Goal: Task Accomplishment & Management: Manage account settings

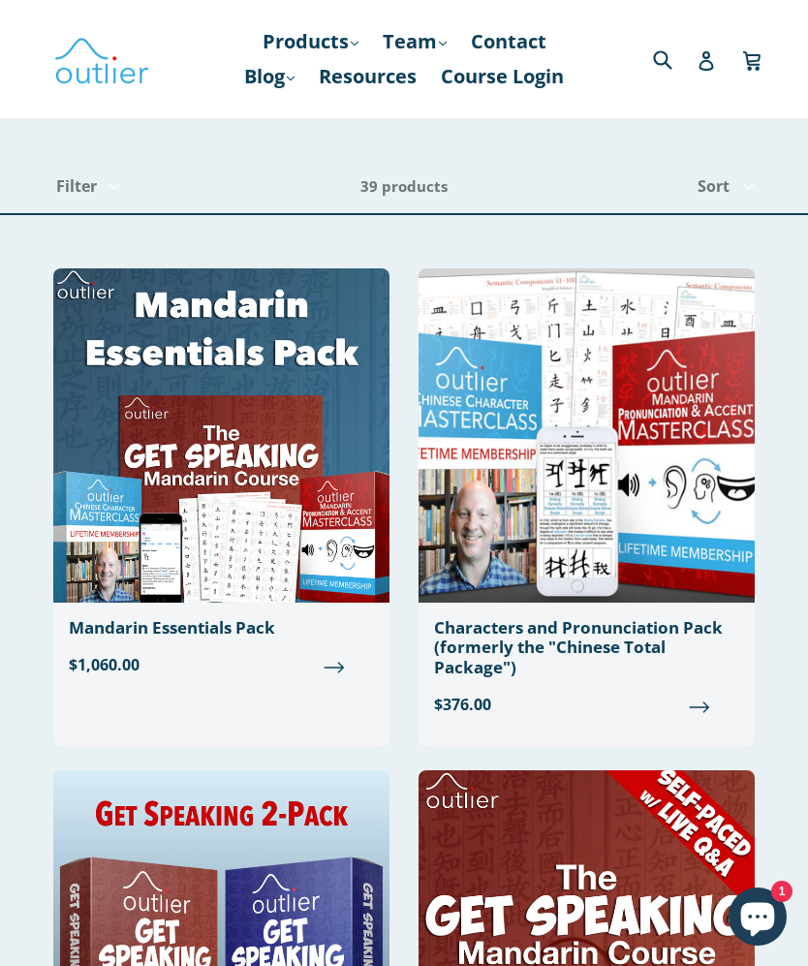
click at [279, 78] on link "Blog .cls-1{fill:#231f20} expand" at bounding box center [269, 76] width 70 height 35
click at [294, 119] on link "Chinese" at bounding box center [309, 128] width 117 height 37
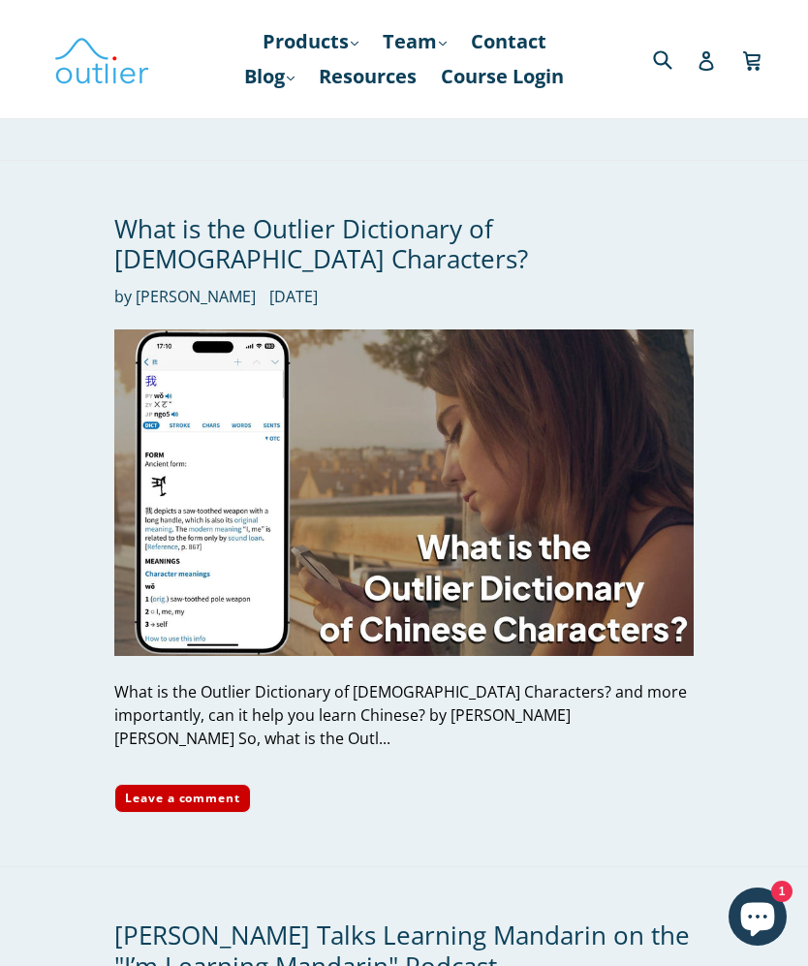
click at [368, 86] on link "Resources" at bounding box center [367, 76] width 117 height 35
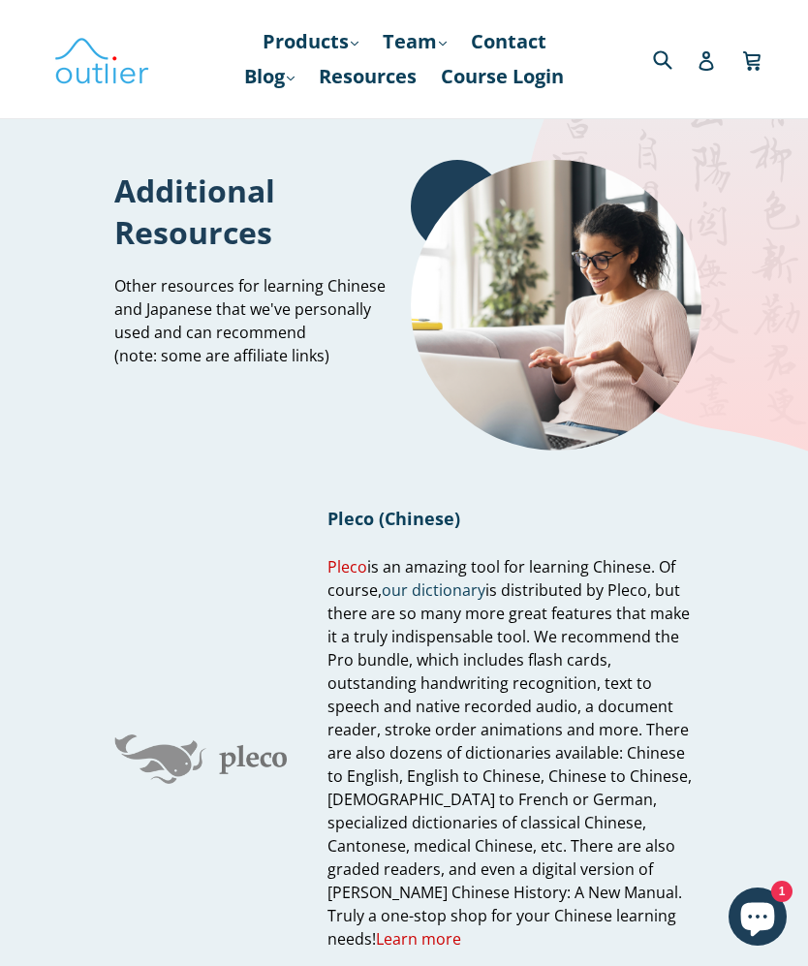
click at [423, 44] on link "Team .cls-1{fill:#231f20} expand" at bounding box center [414, 41] width 83 height 35
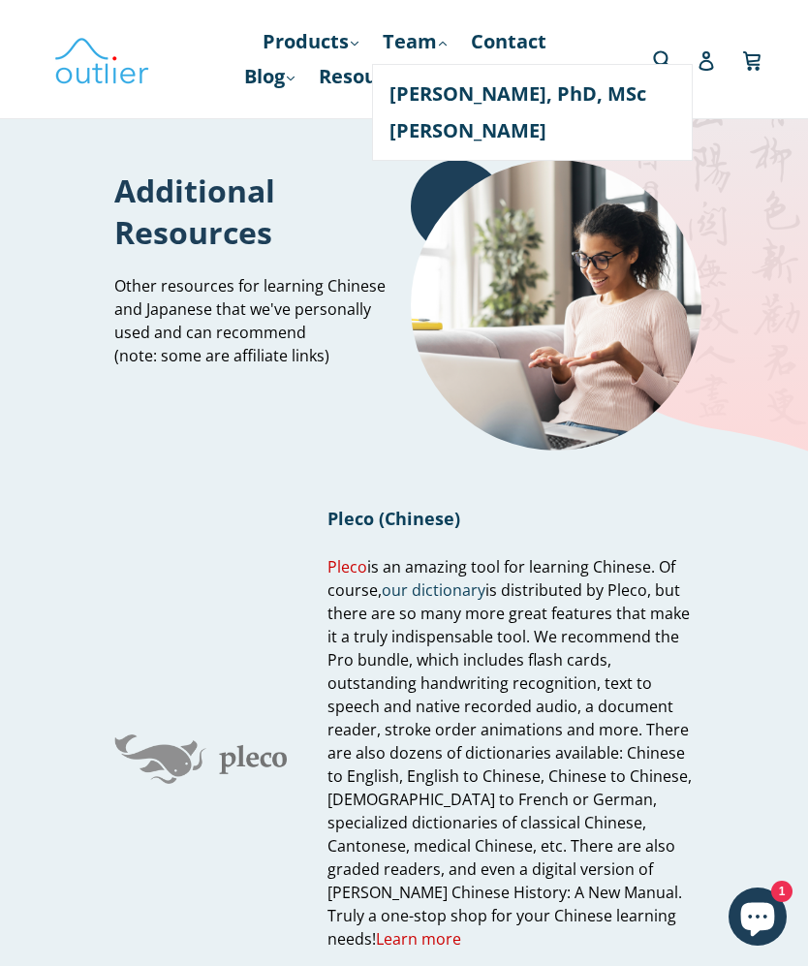
click at [298, 27] on link "Products .cls-1{fill:#231f20} expand" at bounding box center [310, 41] width 115 height 35
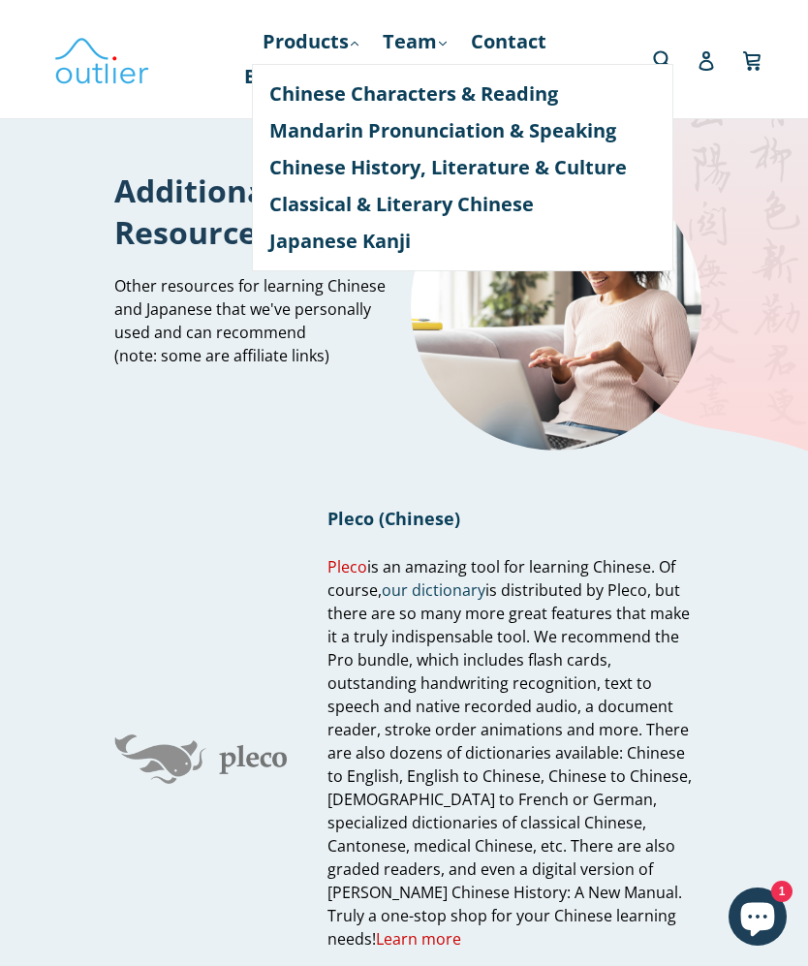
click at [715, 56] on icon at bounding box center [705, 60] width 19 height 19
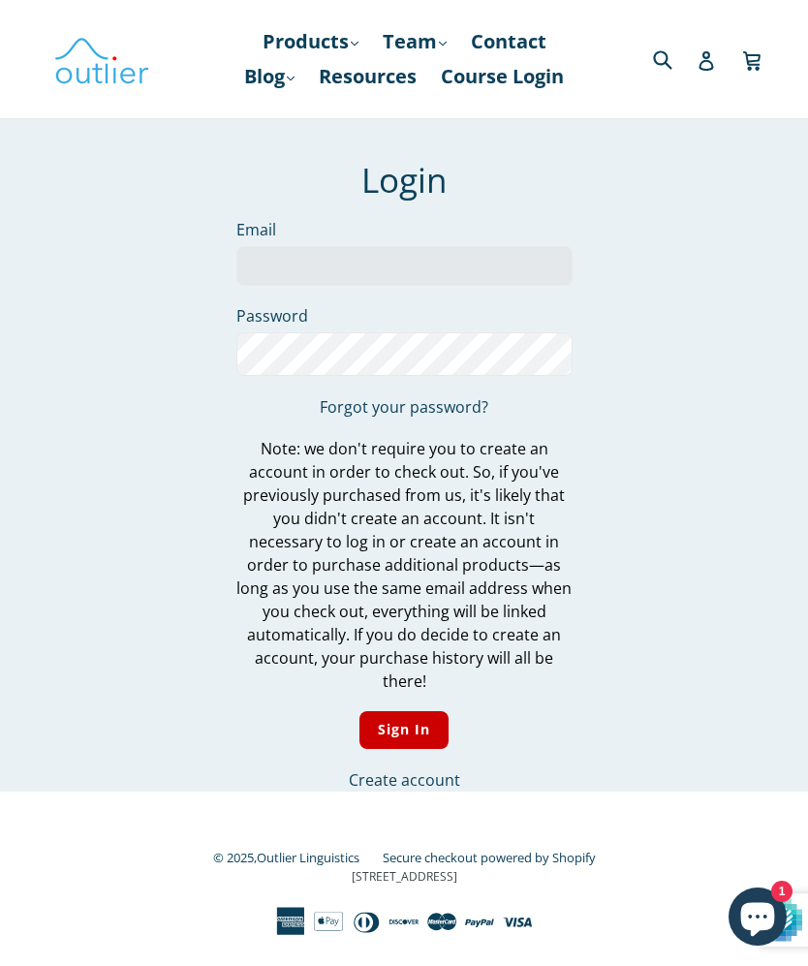
click at [294, 268] on input "Email" at bounding box center [404, 266] width 336 height 40
type input "mmsmum@gmail.com"
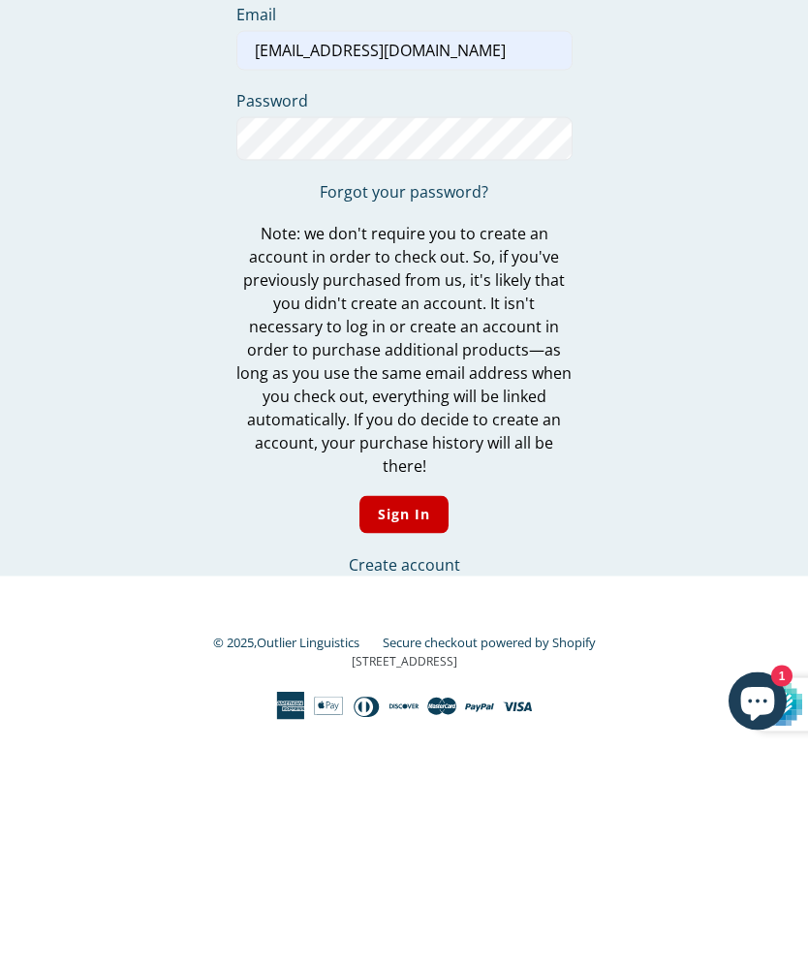
click at [403, 711] on input "Sign In" at bounding box center [404, 730] width 90 height 38
